Goal: Task Accomplishment & Management: Use online tool/utility

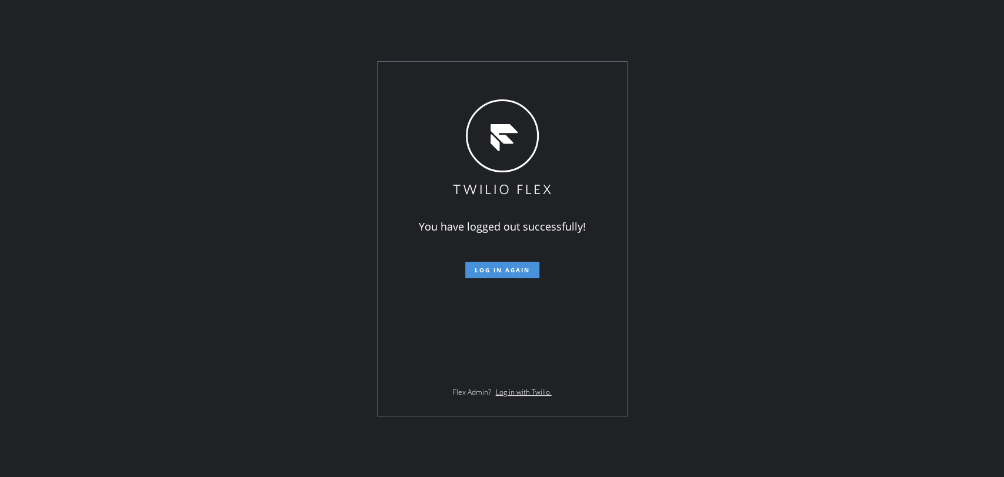
click at [487, 273] on span "Log in again" at bounding box center [501, 270] width 55 height 8
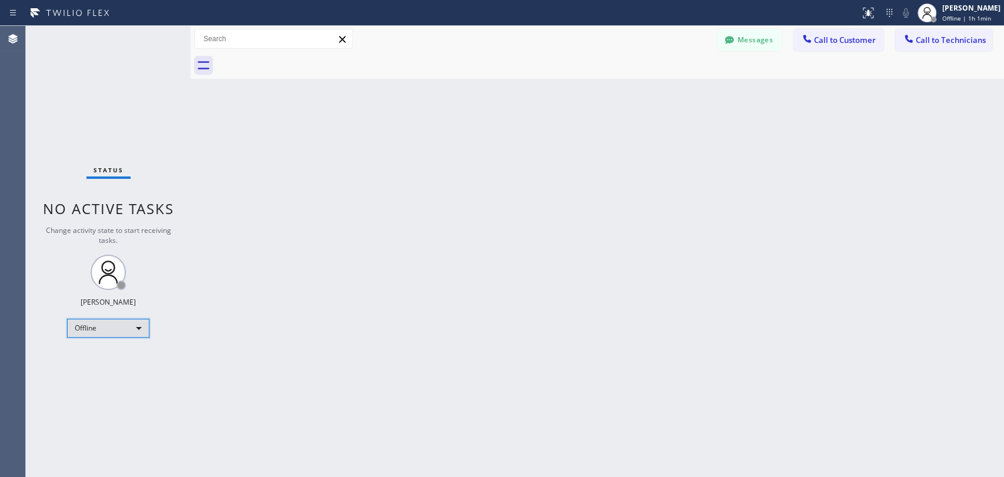
click at [142, 326] on div "Offline" at bounding box center [108, 328] width 82 height 19
click at [113, 362] on li "Available" at bounding box center [108, 357] width 80 height 14
click at [944, 35] on span "Call to Technicians" at bounding box center [950, 40] width 70 height 11
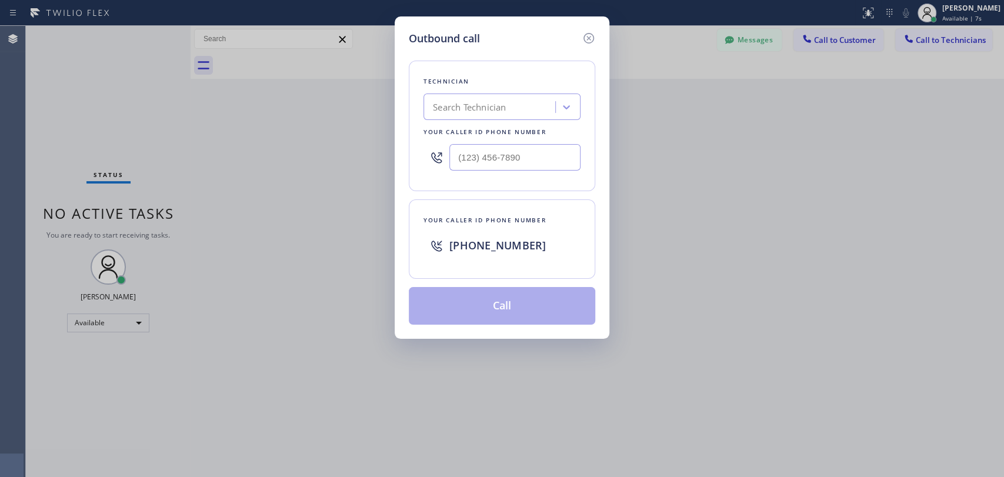
click at [537, 113] on div "Search Technician" at bounding box center [491, 107] width 128 height 21
type input "deni"
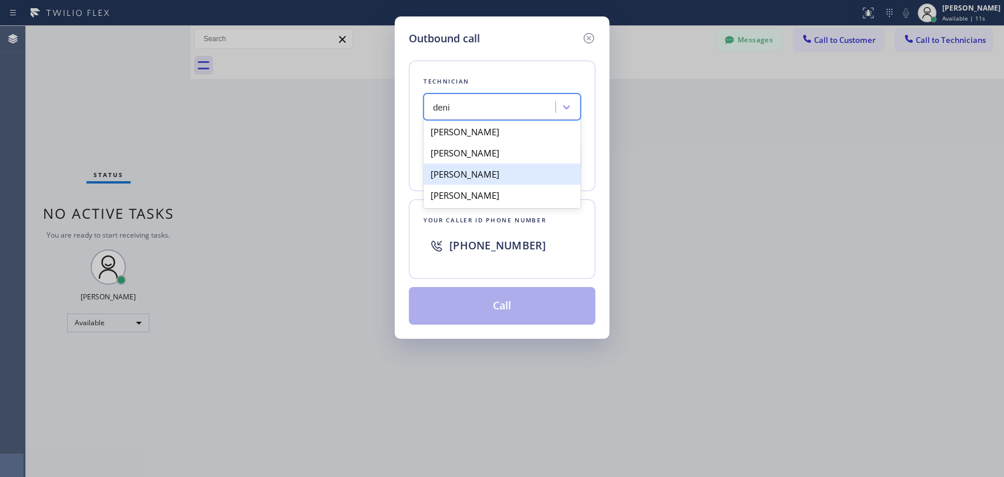
click at [522, 177] on div "[PERSON_NAME]" at bounding box center [501, 173] width 157 height 21
type input "[PHONE_NUMBER]"
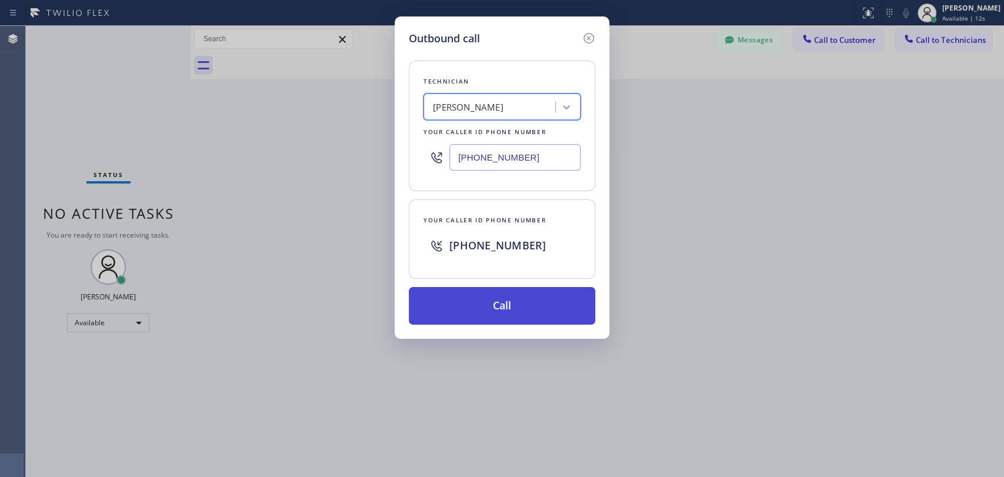
click at [536, 298] on button "Call" at bounding box center [502, 306] width 186 height 38
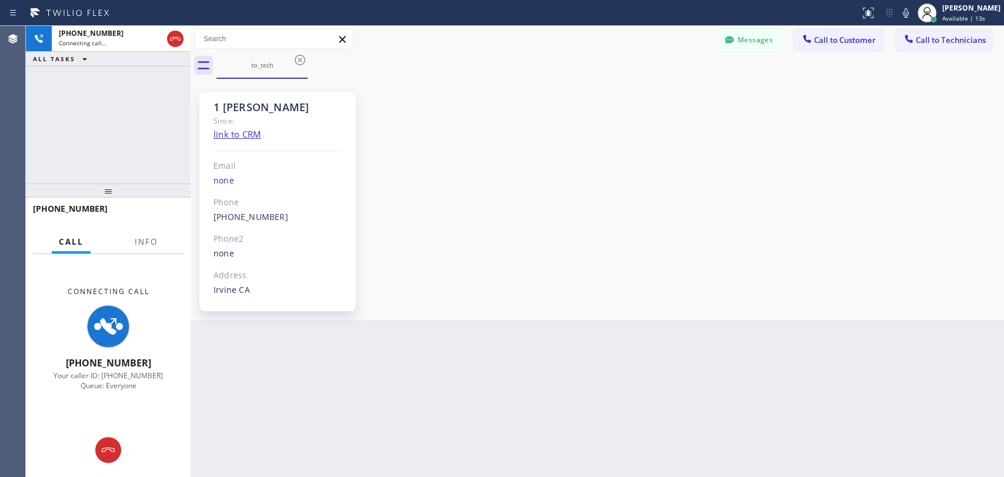
scroll to position [6308, 0]
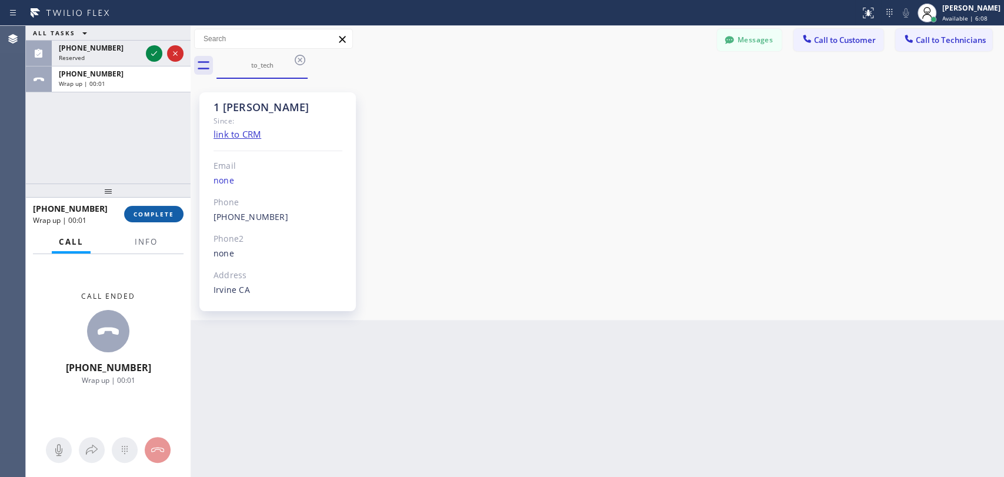
click at [159, 218] on span "COMPLETE" at bounding box center [153, 214] width 41 height 8
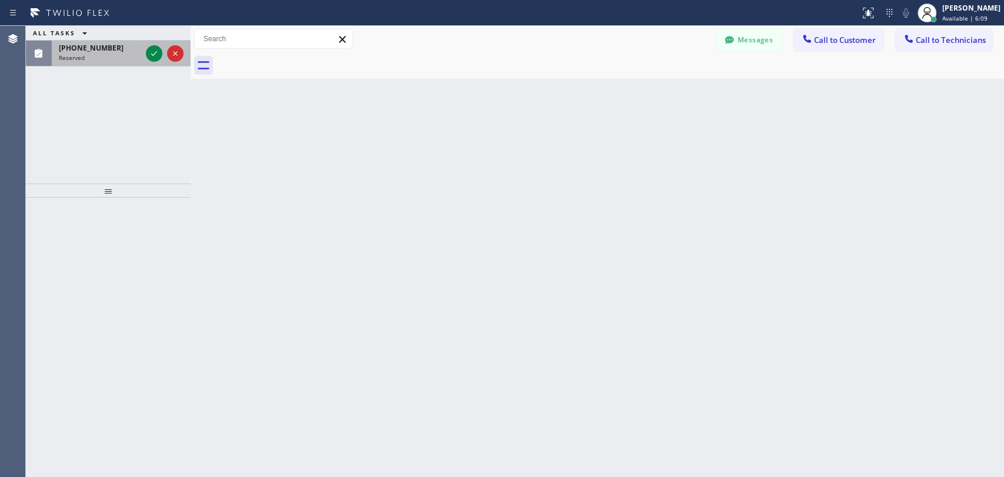
click at [96, 54] on div "Reserved" at bounding box center [100, 58] width 82 height 8
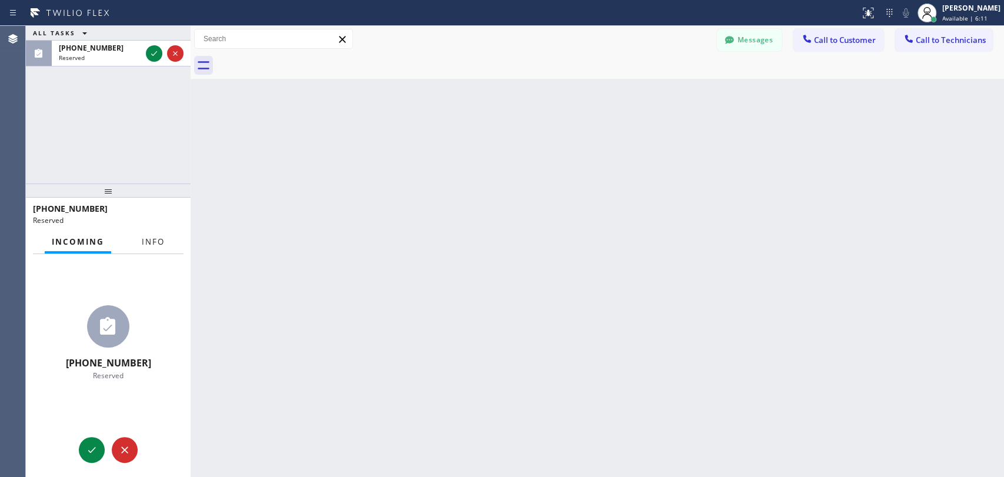
click at [155, 246] on span "Info" at bounding box center [153, 241] width 23 height 11
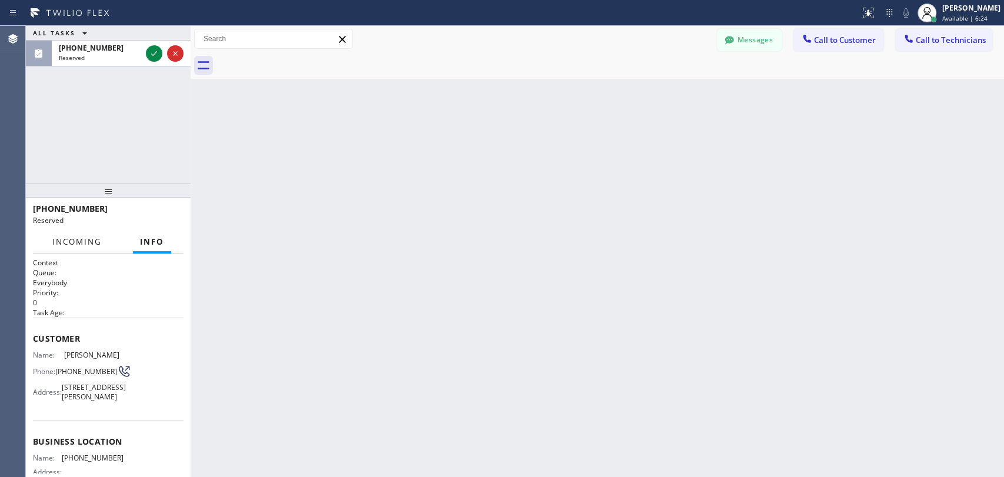
click at [103, 240] on button "Incoming" at bounding box center [76, 241] width 63 height 23
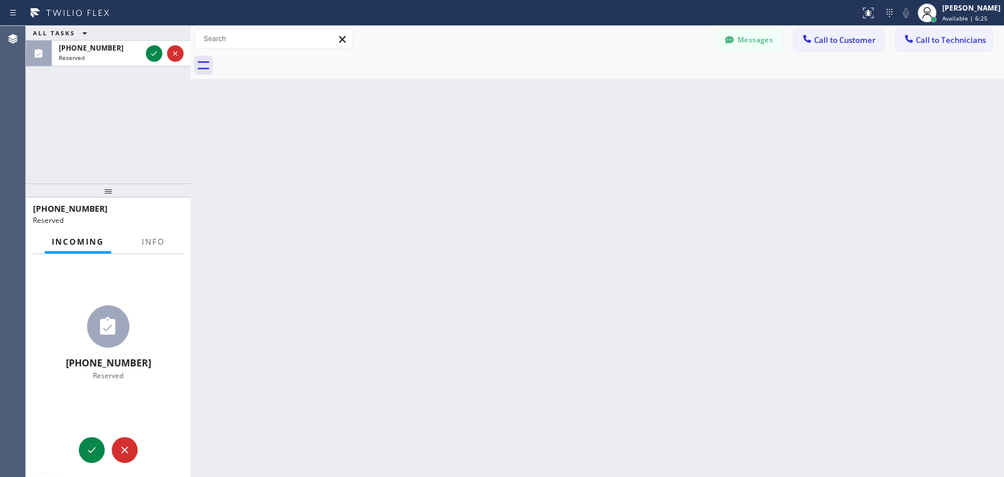
click at [262, 240] on div "Back to Dashboard Change Sender ID Customers Technicians ST [PERSON_NAME] [DATE…" at bounding box center [596, 251] width 813 height 451
click at [128, 445] on icon at bounding box center [125, 450] width 14 height 14
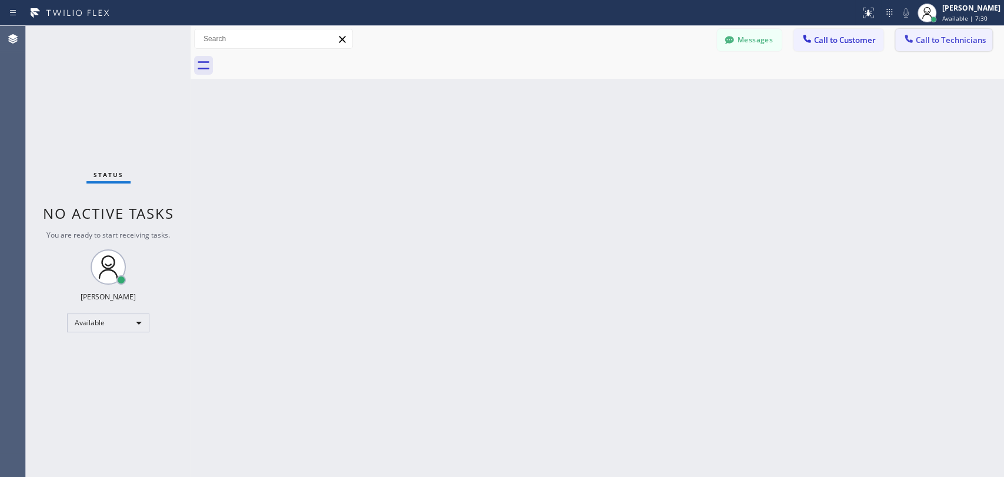
click at [919, 41] on span "Call to Technicians" at bounding box center [950, 40] width 70 height 11
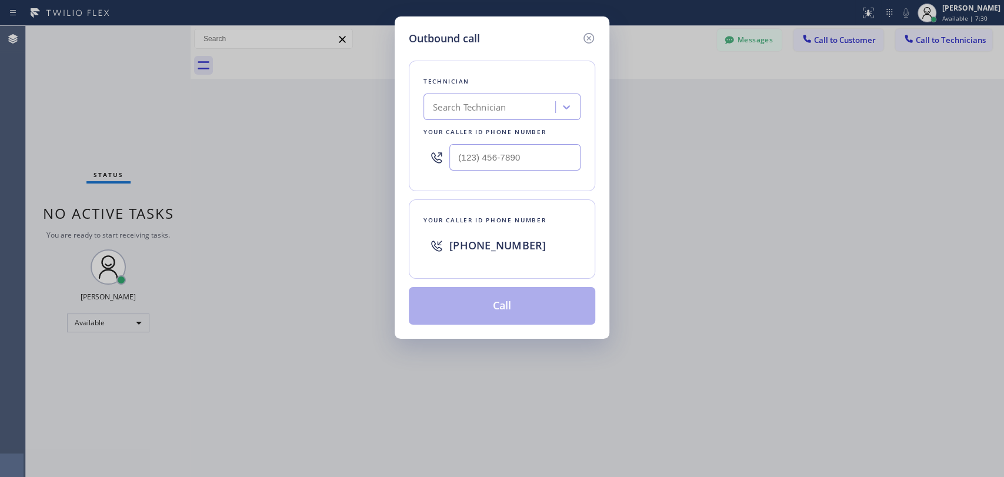
click at [527, 99] on div "Search Technician" at bounding box center [491, 107] width 128 height 21
type input "фкь"
drag, startPoint x: 430, startPoint y: 107, endPoint x: 479, endPoint y: 107, distance: 48.2
click at [479, 107] on div "Search Technician" at bounding box center [491, 107] width 128 height 21
type input "arm"
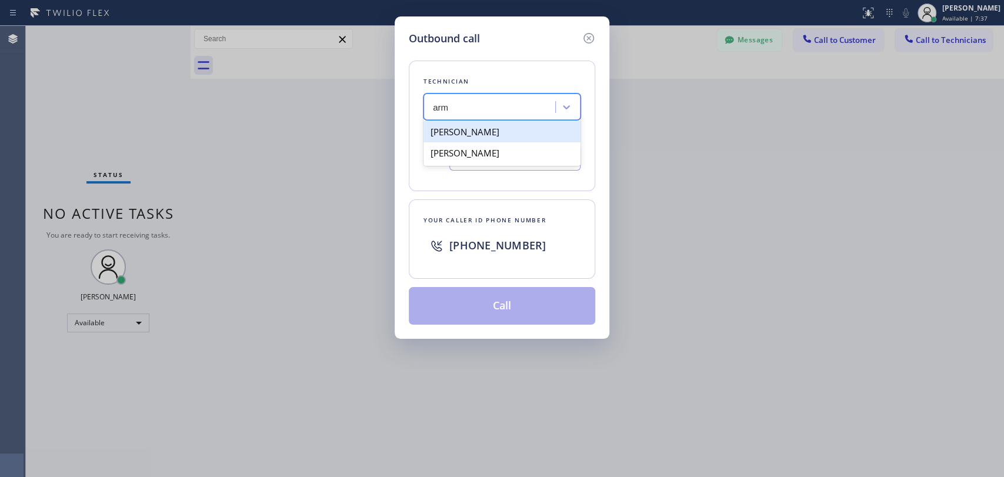
click at [500, 137] on div "[PERSON_NAME]" at bounding box center [501, 131] width 157 height 21
type input "[PHONE_NUMBER]"
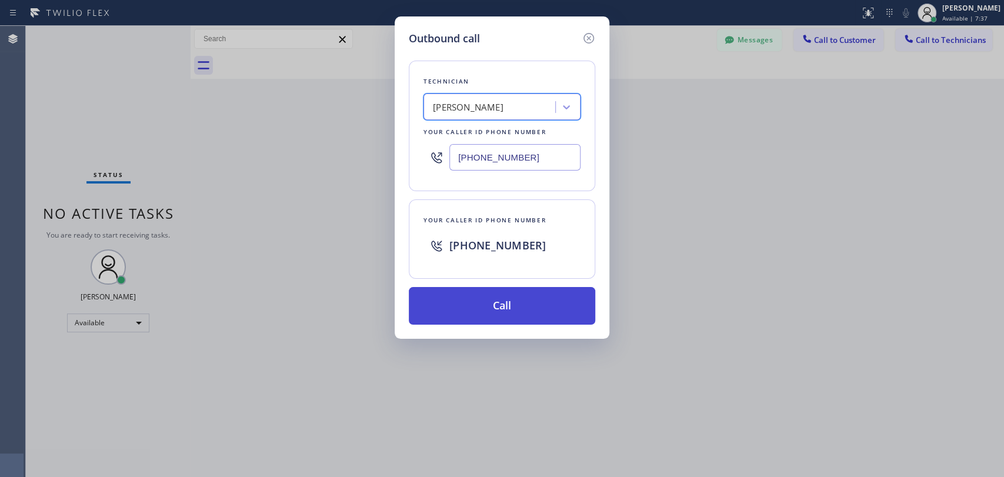
click at [546, 296] on button "Call" at bounding box center [502, 306] width 186 height 38
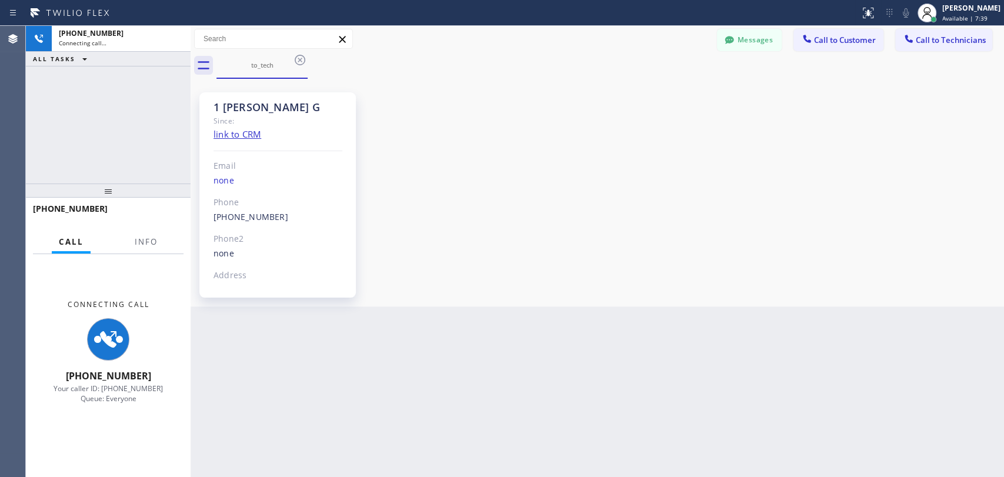
scroll to position [2217, 0]
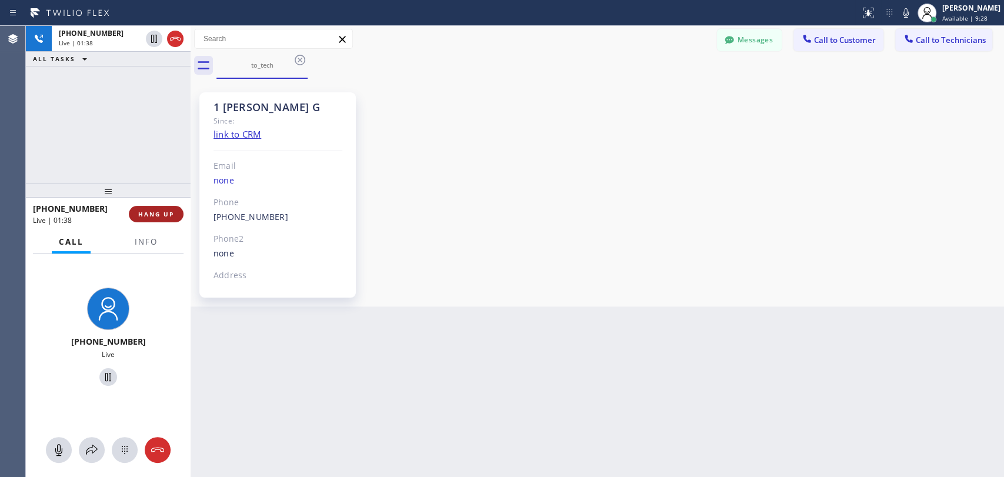
click at [175, 212] on button "HANG UP" at bounding box center [156, 214] width 55 height 16
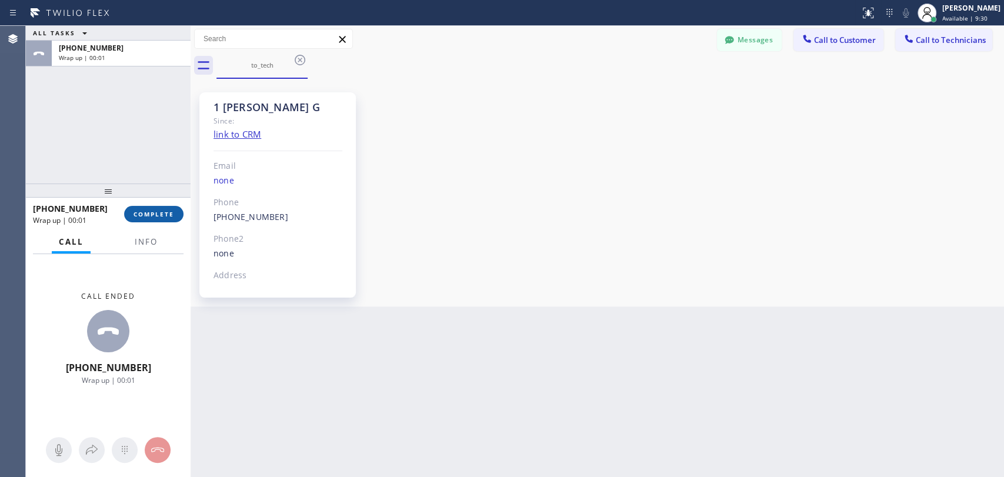
click at [155, 218] on button "COMPLETE" at bounding box center [153, 214] width 59 height 16
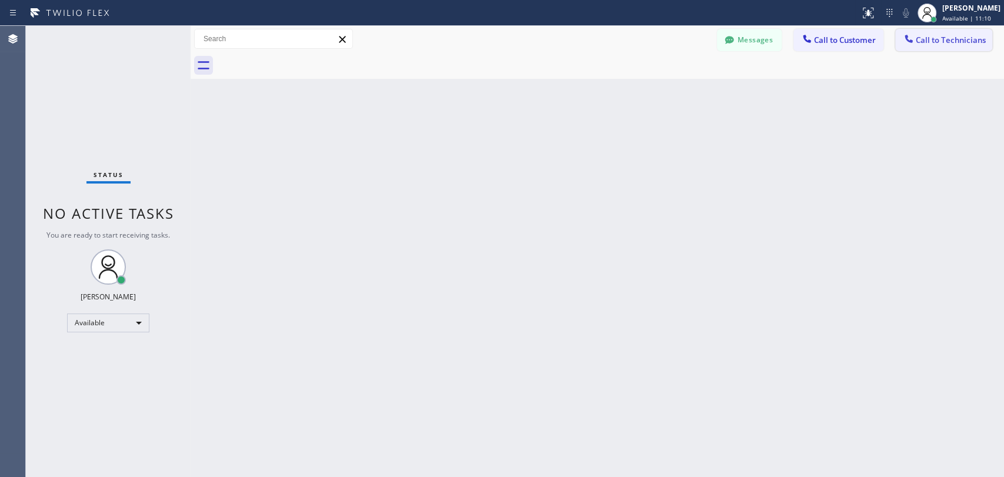
click at [939, 45] on button "Call to Technicians" at bounding box center [943, 40] width 97 height 22
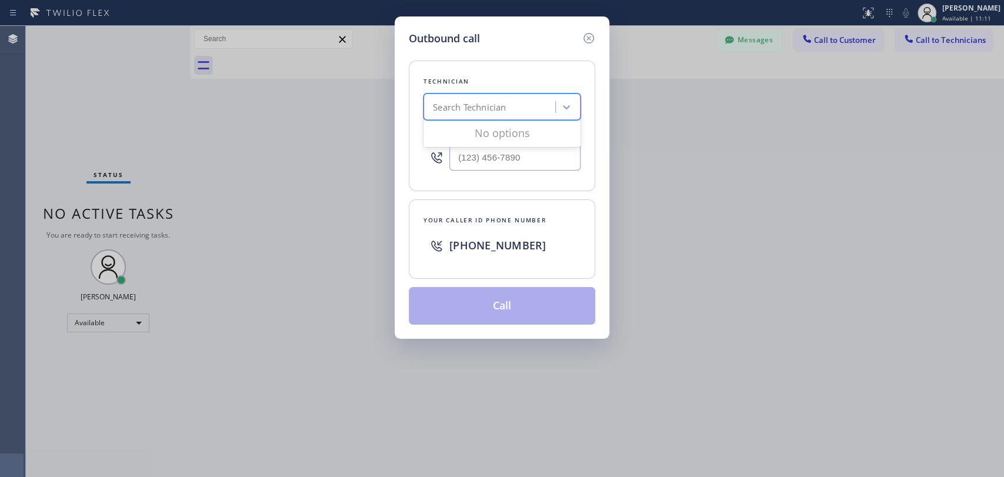
click at [510, 114] on div "Search Technician" at bounding box center [491, 107] width 128 height 21
type input "sevak"
click at [477, 132] on div "[PERSON_NAME]" at bounding box center [501, 131] width 157 height 21
type input "[PHONE_NUMBER]"
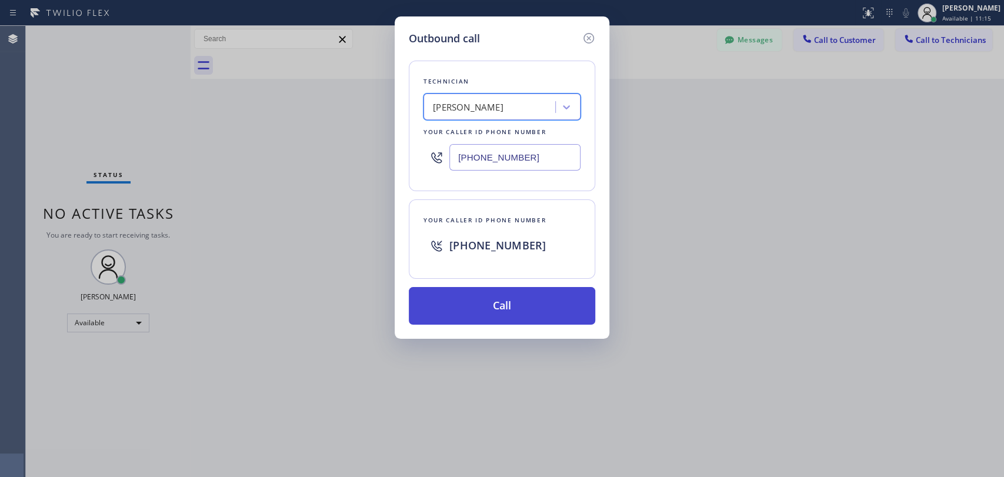
click at [515, 300] on button "Call" at bounding box center [502, 306] width 186 height 38
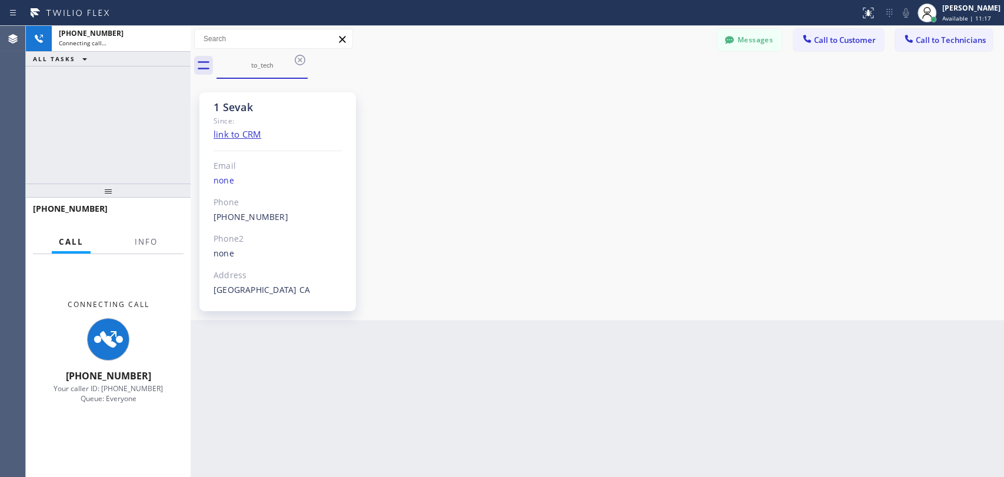
scroll to position [553, 0]
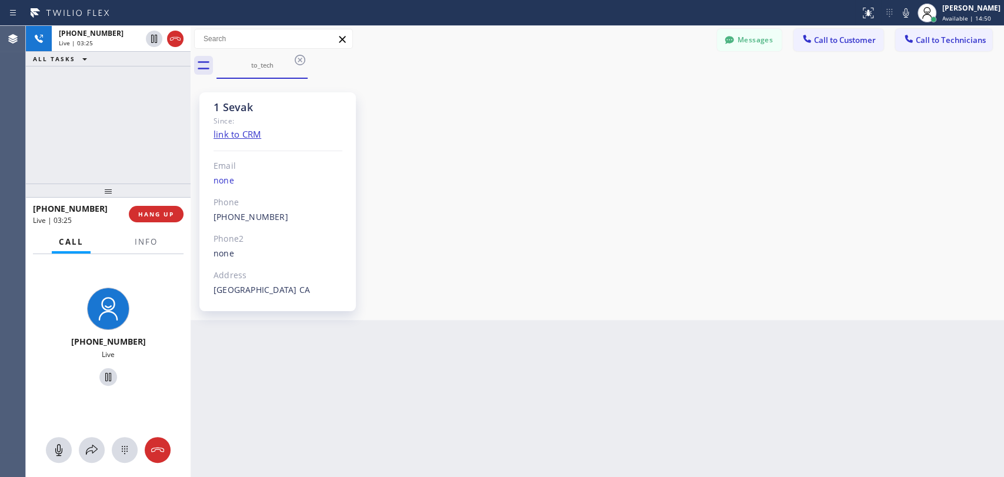
click at [531, 246] on div "1 Sevak Since: link to CRM Email none Phone [PHONE_NUMBER] Outbound call Techni…" at bounding box center [596, 199] width 807 height 235
click at [101, 143] on div "[PHONE_NUMBER] Live | 11:15 ALL TASKS ALL TASKS ACTIVE TASKS TASKS IN WRAP UP" at bounding box center [108, 105] width 165 height 158
click at [34, 133] on div "[PHONE_NUMBER] Live | 13:21 ALL TASKS ALL TASKS ACTIVE TASKS TASKS IN WRAP UP" at bounding box center [108, 105] width 165 height 158
click at [182, 166] on div "[PHONE_NUMBER] Live | 14:01 ALL TASKS ALL TASKS ACTIVE TASKS TASKS IN WRAP UP" at bounding box center [108, 105] width 165 height 158
click at [168, 215] on span "HANG UP" at bounding box center [156, 214] width 36 height 8
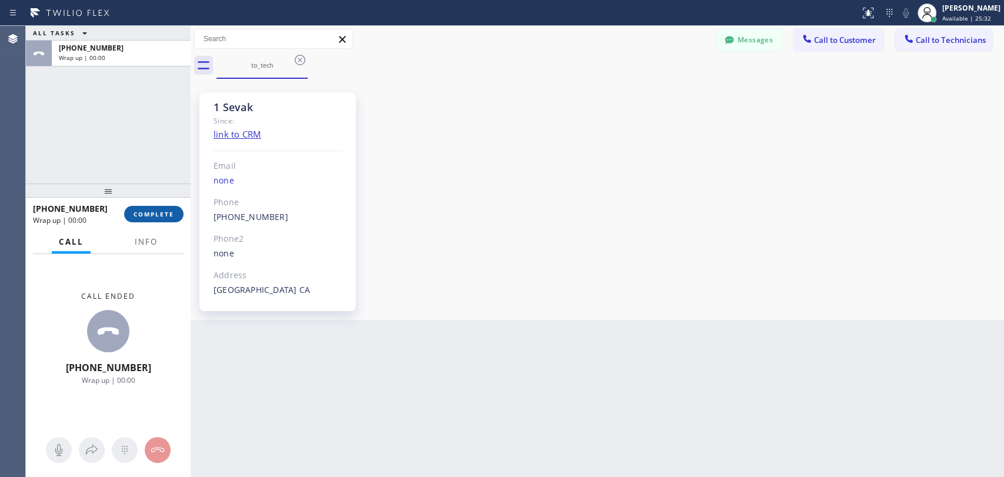
click at [160, 213] on span "COMPLETE" at bounding box center [153, 214] width 41 height 8
